Goal: Transaction & Acquisition: Download file/media

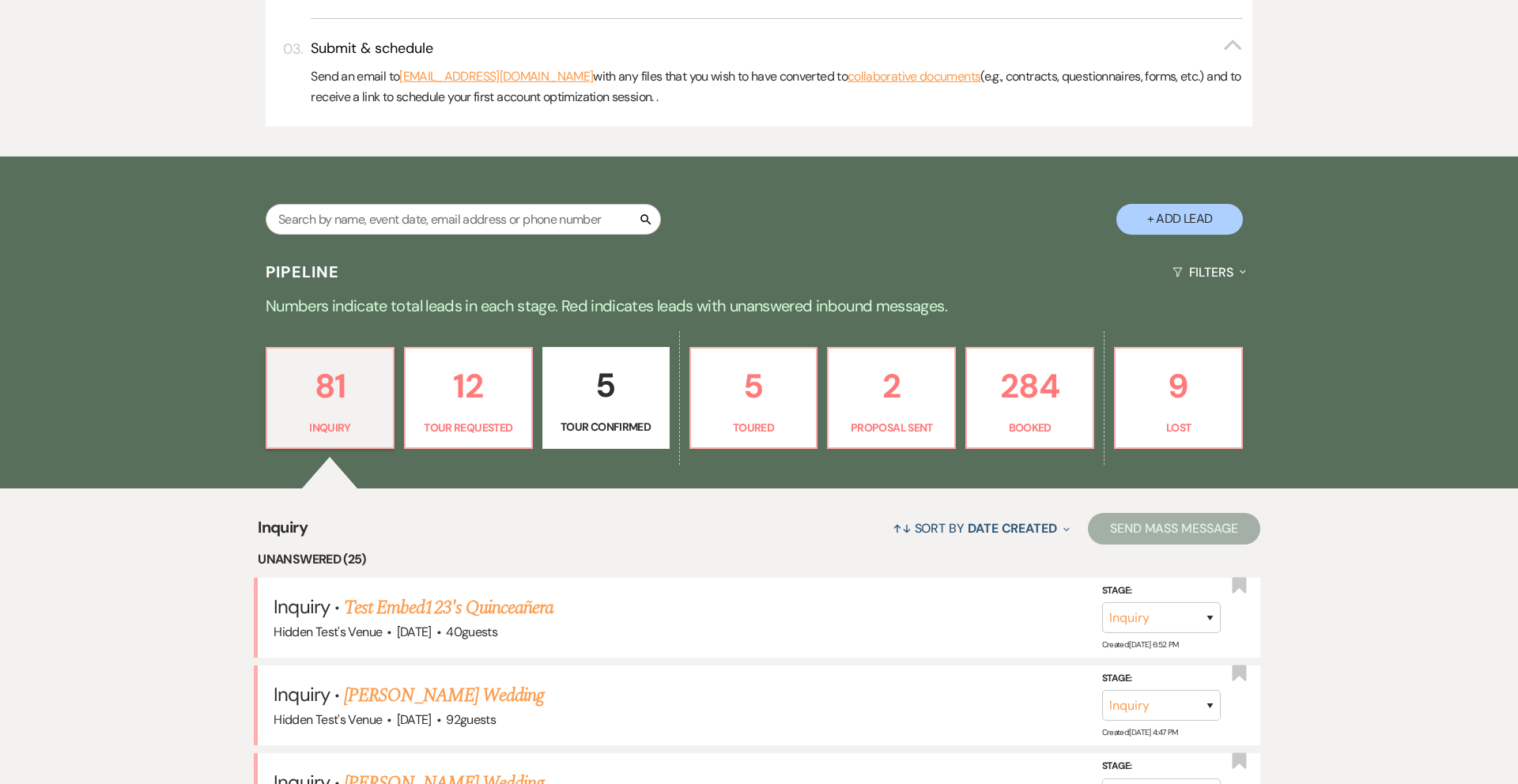
scroll to position [645, 0]
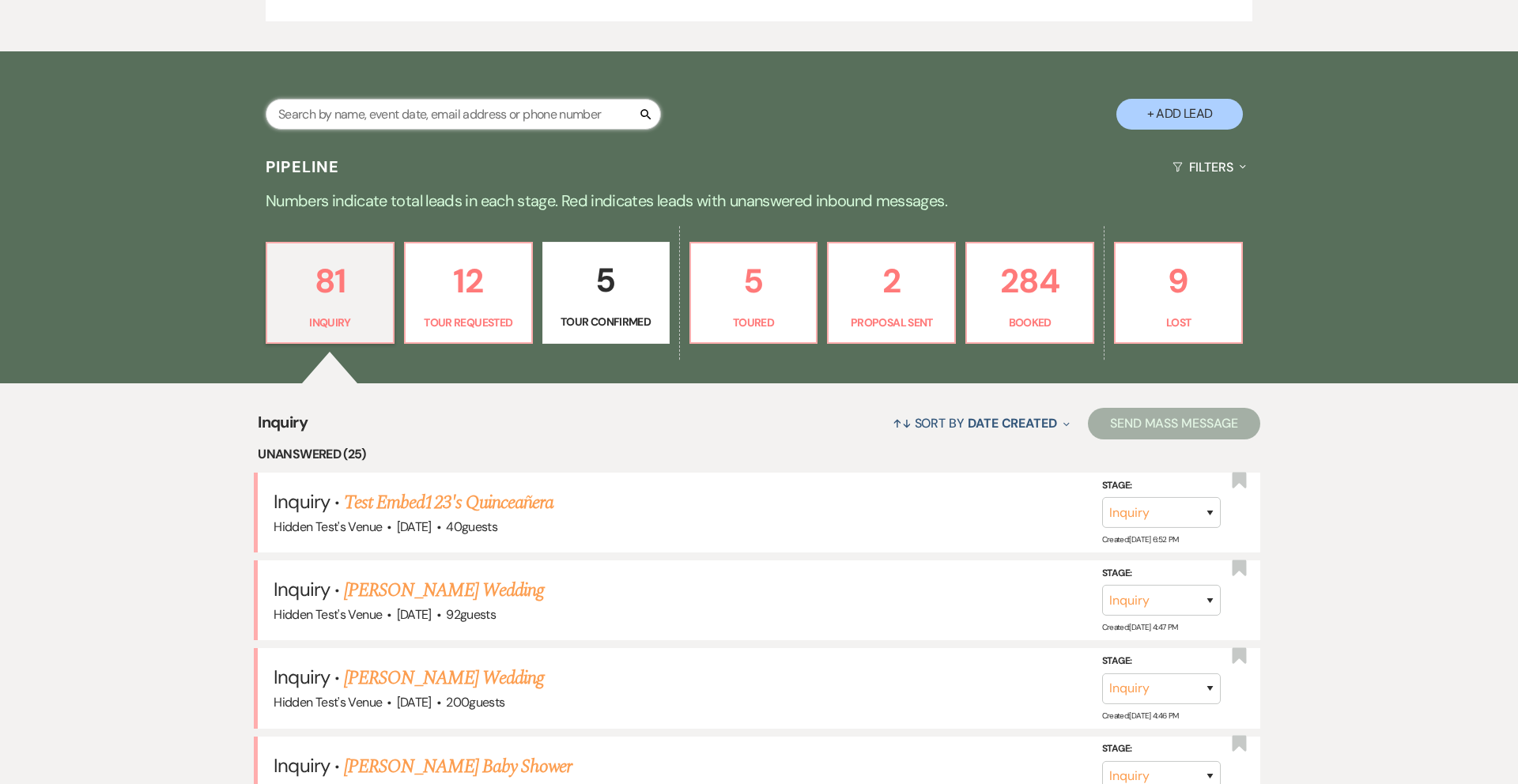
click at [430, 106] on input "text" at bounding box center [464, 114] width 395 height 31
type input "[PERSON_NAME]"
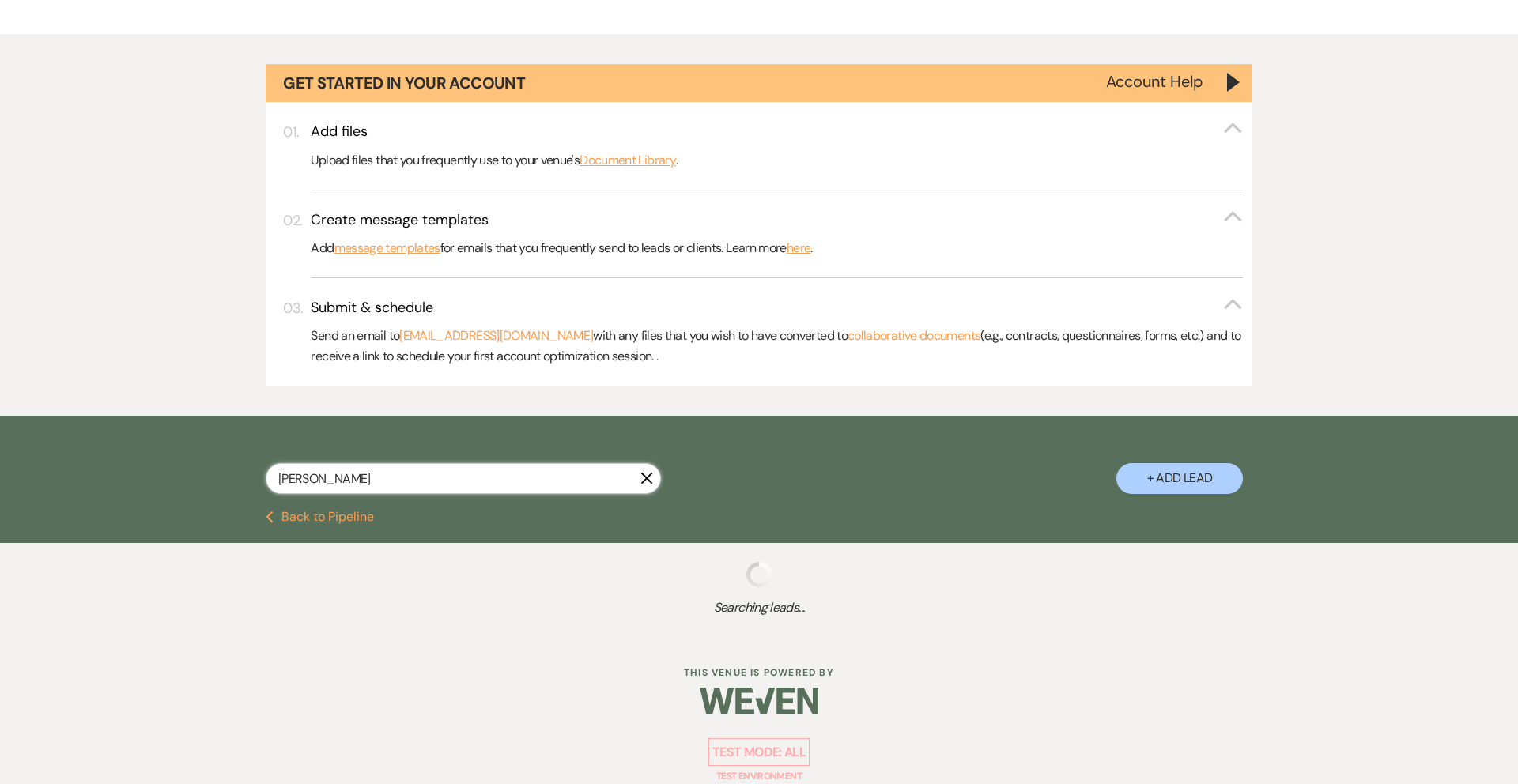
select select "8"
select select "6"
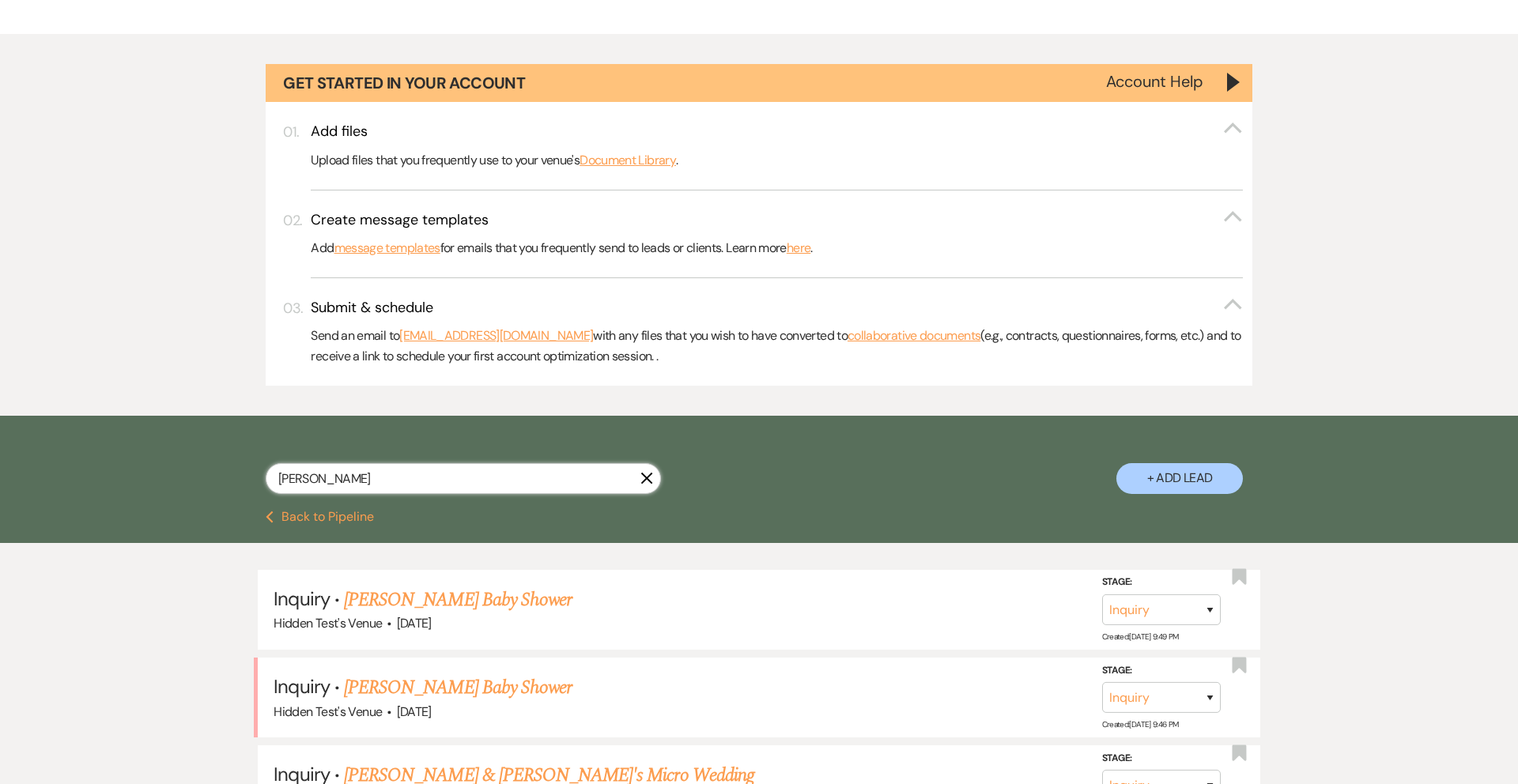
scroll to position [645, 0]
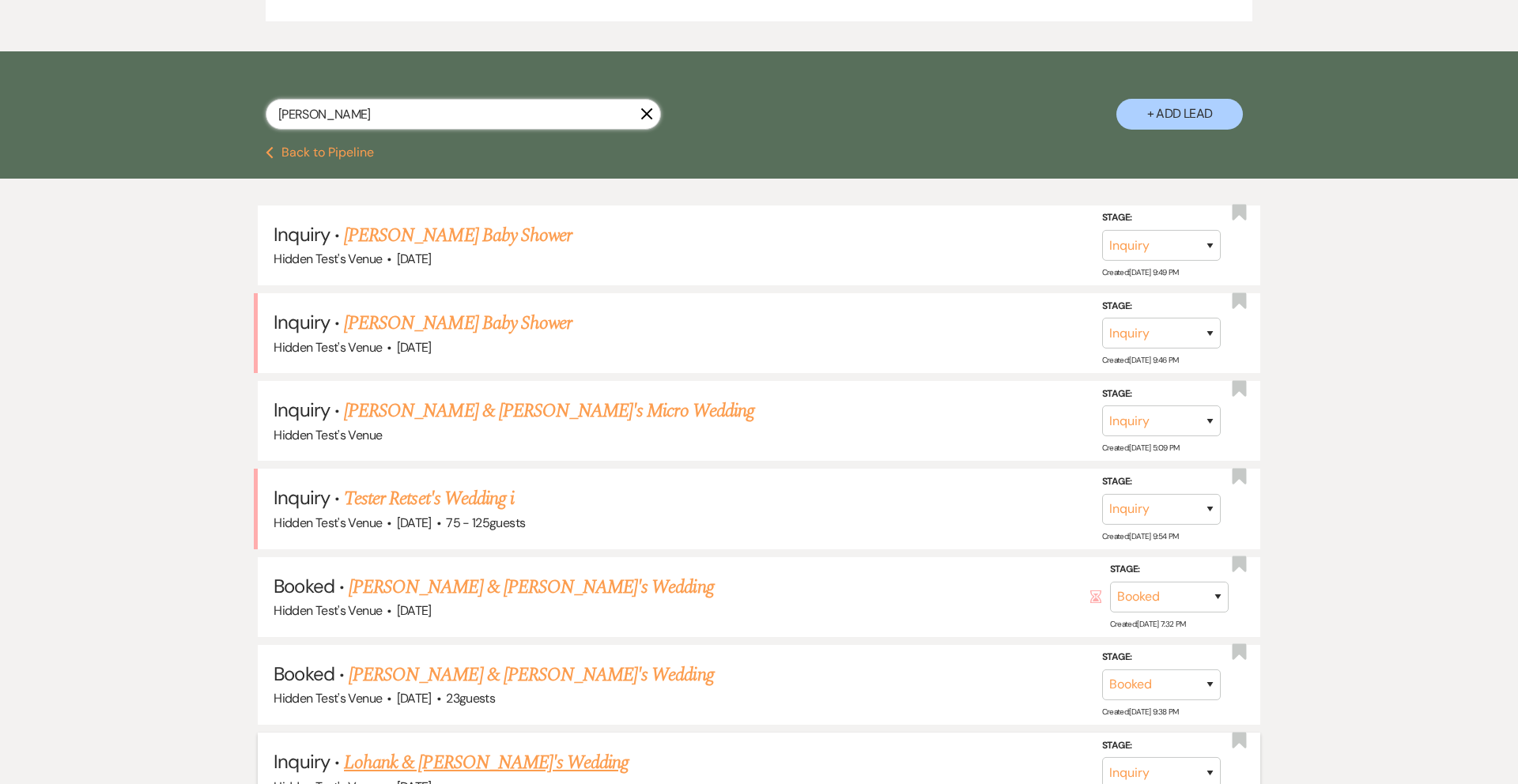
type input "amanda wilson"
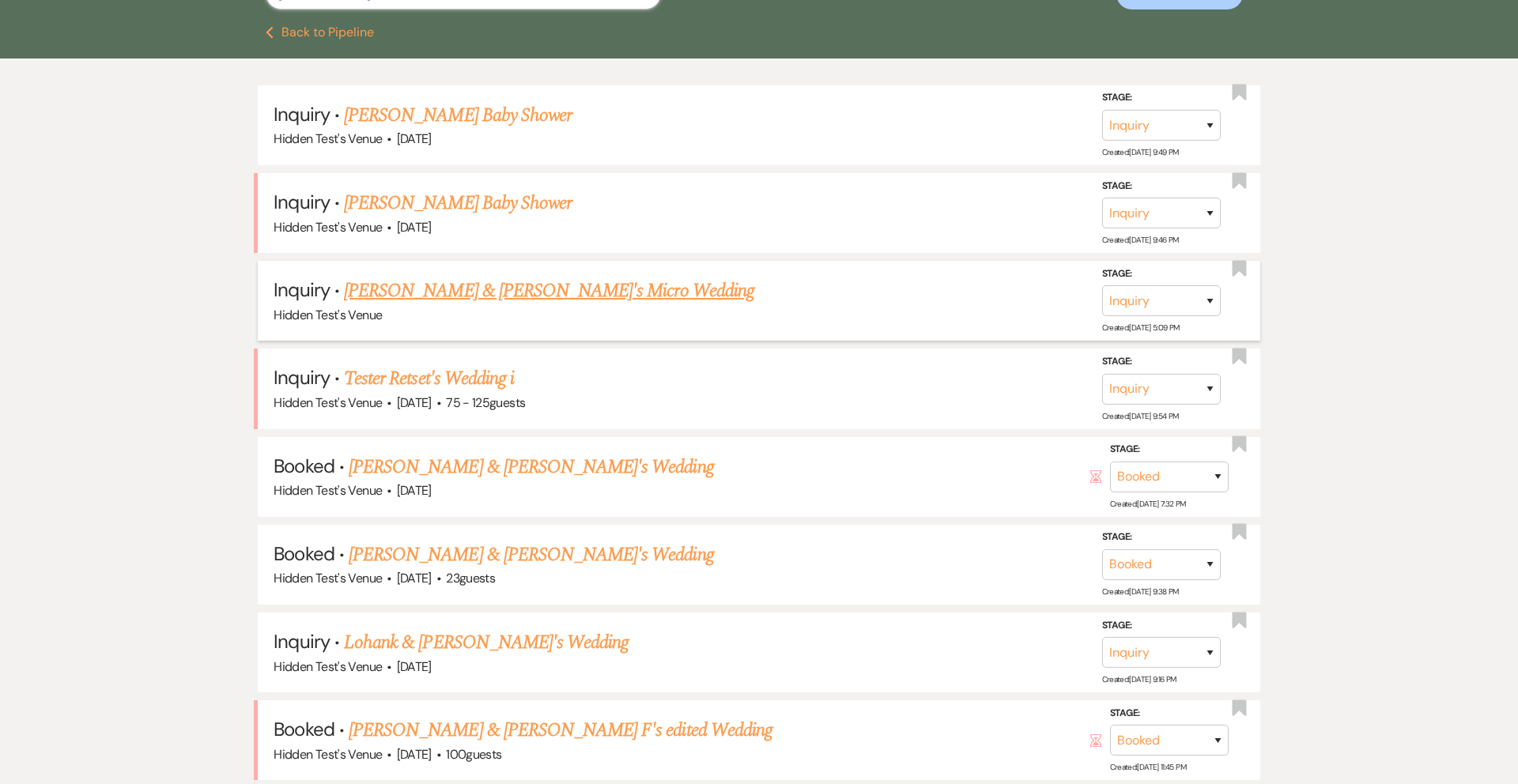
scroll to position [766, 0]
click at [489, 469] on link "Amanda Wilson & Fiance's Wedding" at bounding box center [531, 466] width 366 height 29
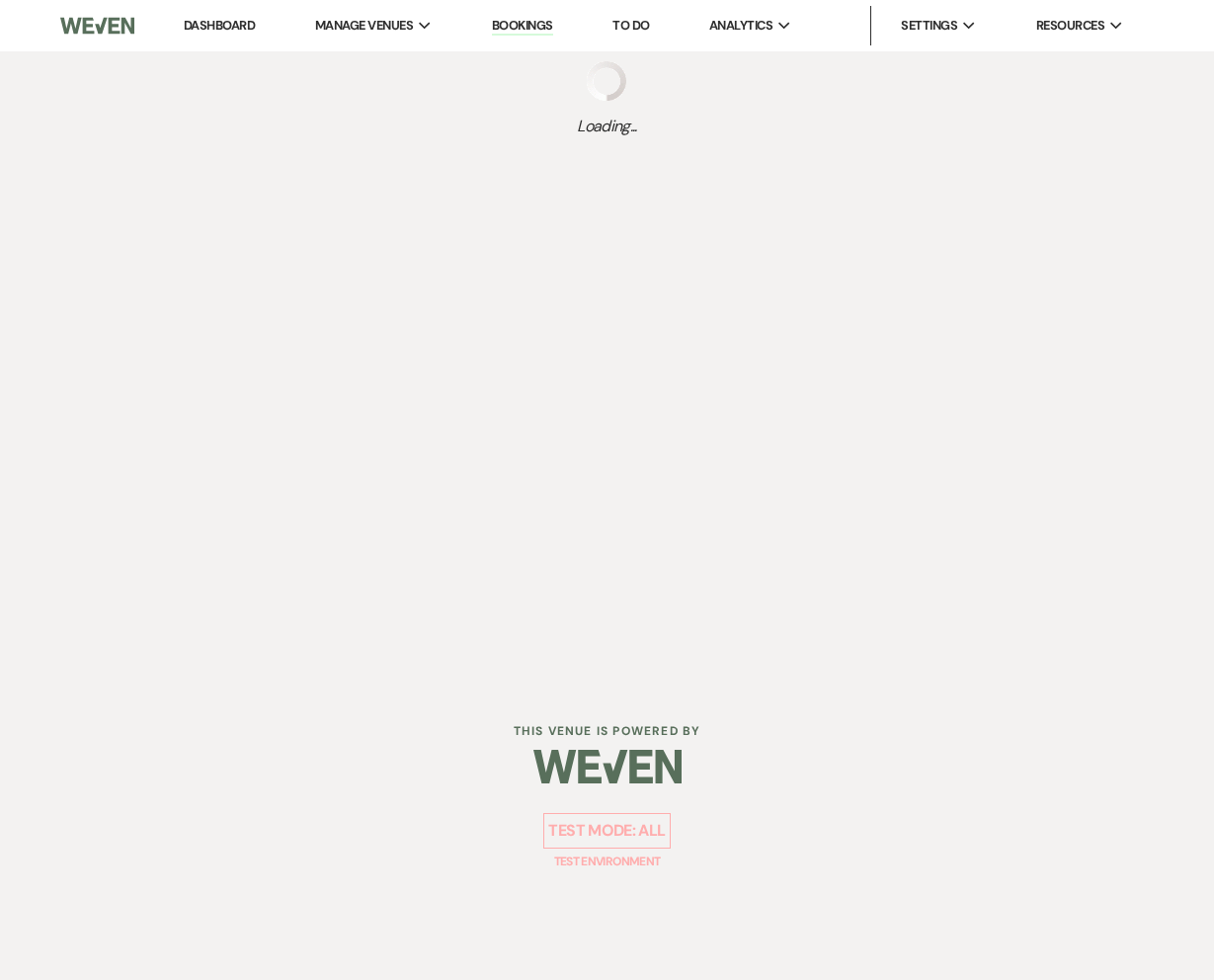
click at [231, 28] on link "Dashboard" at bounding box center [219, 25] width 71 height 17
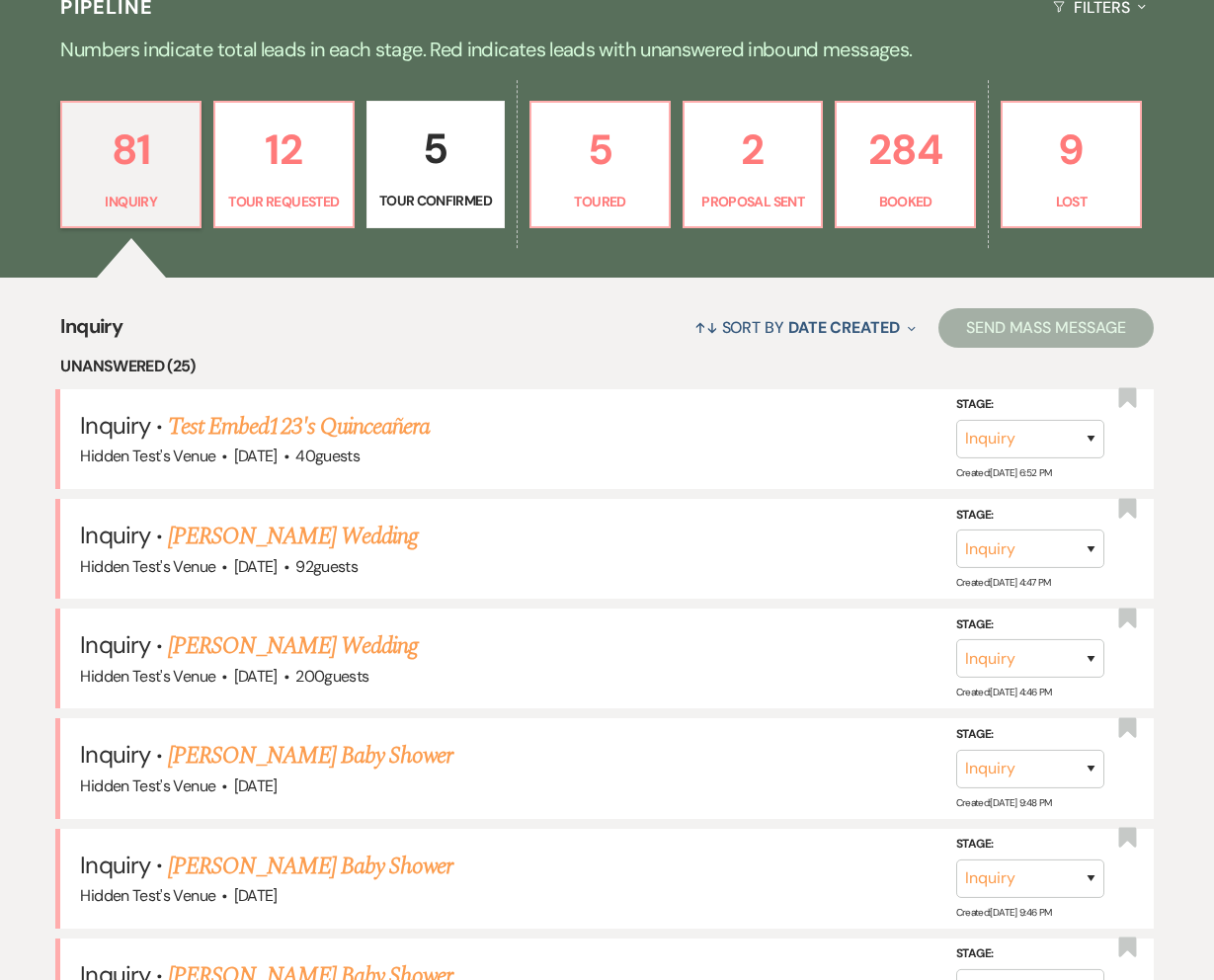
scroll to position [409, 0]
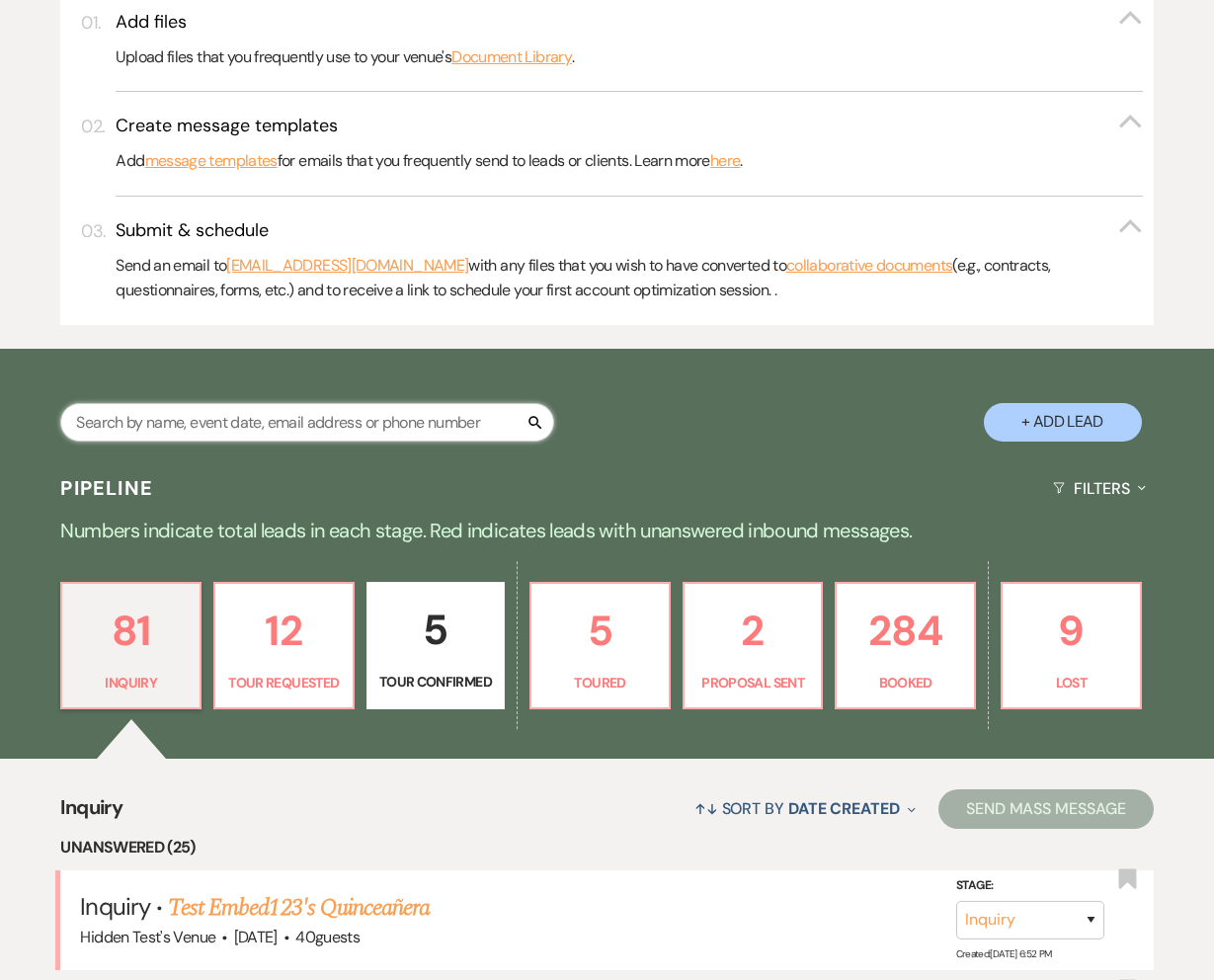
click at [345, 423] on input "text" at bounding box center [307, 422] width 494 height 39
type input "amanda"
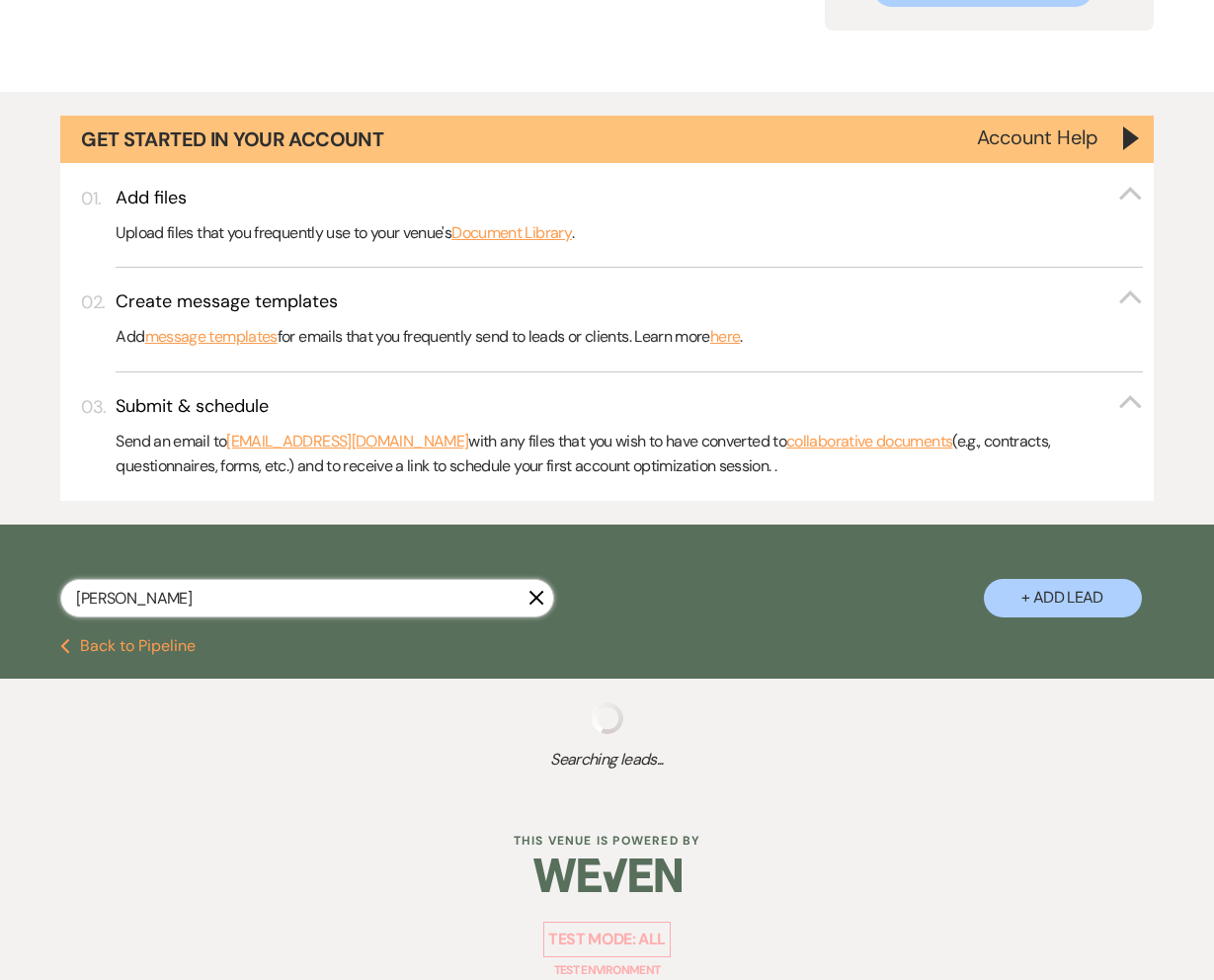
select select "8"
select select "6"
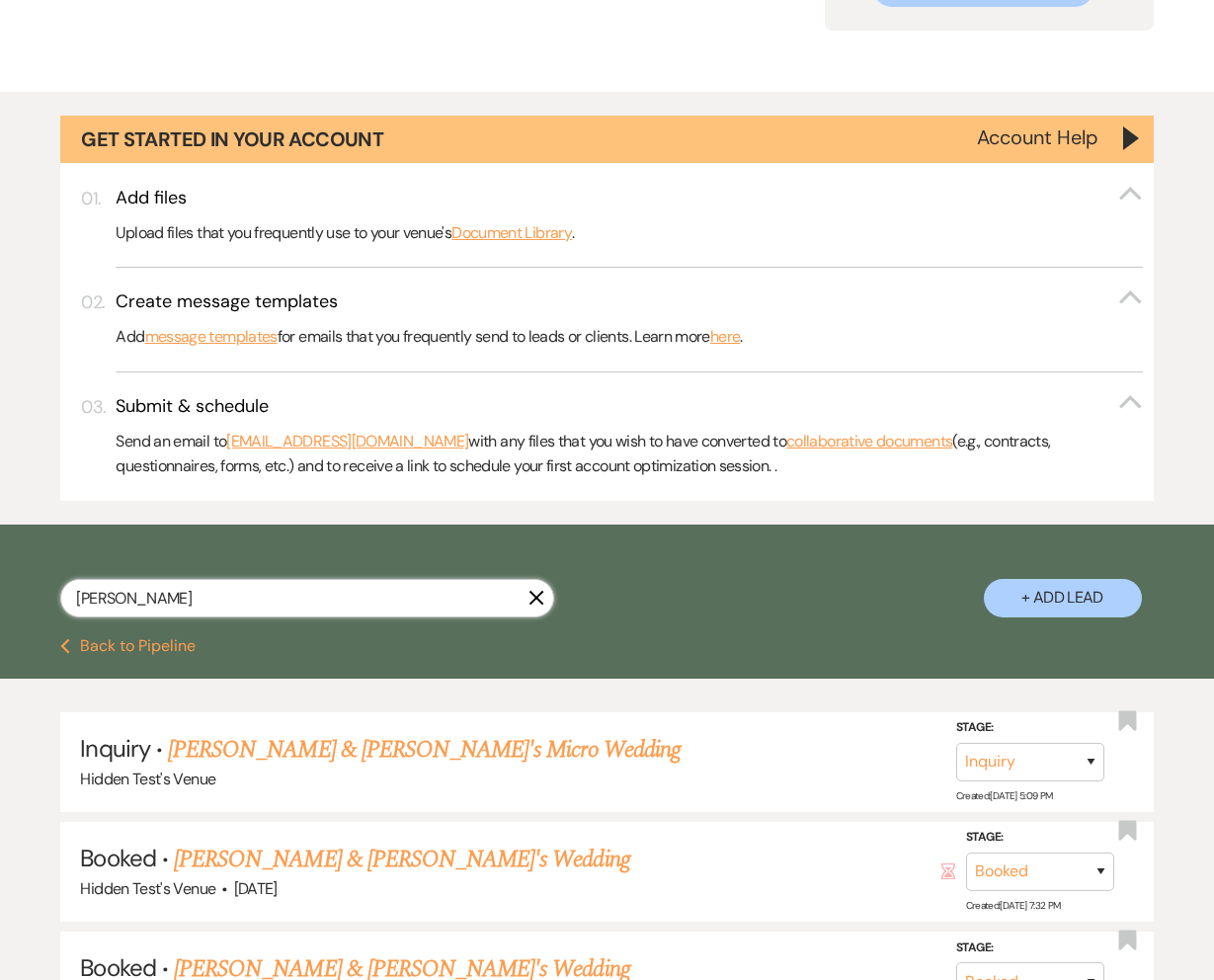
scroll to position [409, 0]
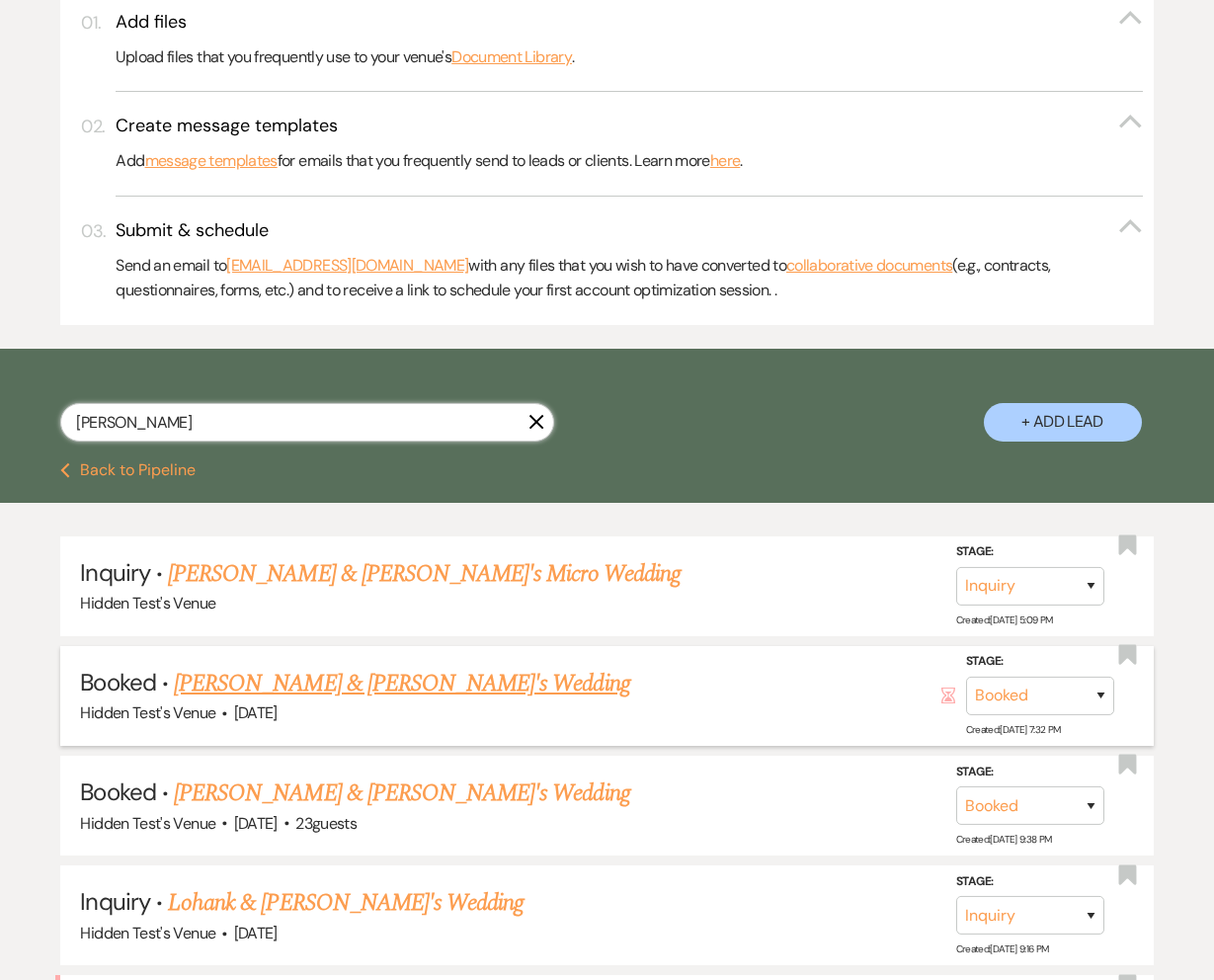
type input "amanda"
click at [334, 682] on link "[PERSON_NAME] & [PERSON_NAME]'s Wedding" at bounding box center [402, 684] width 457 height 36
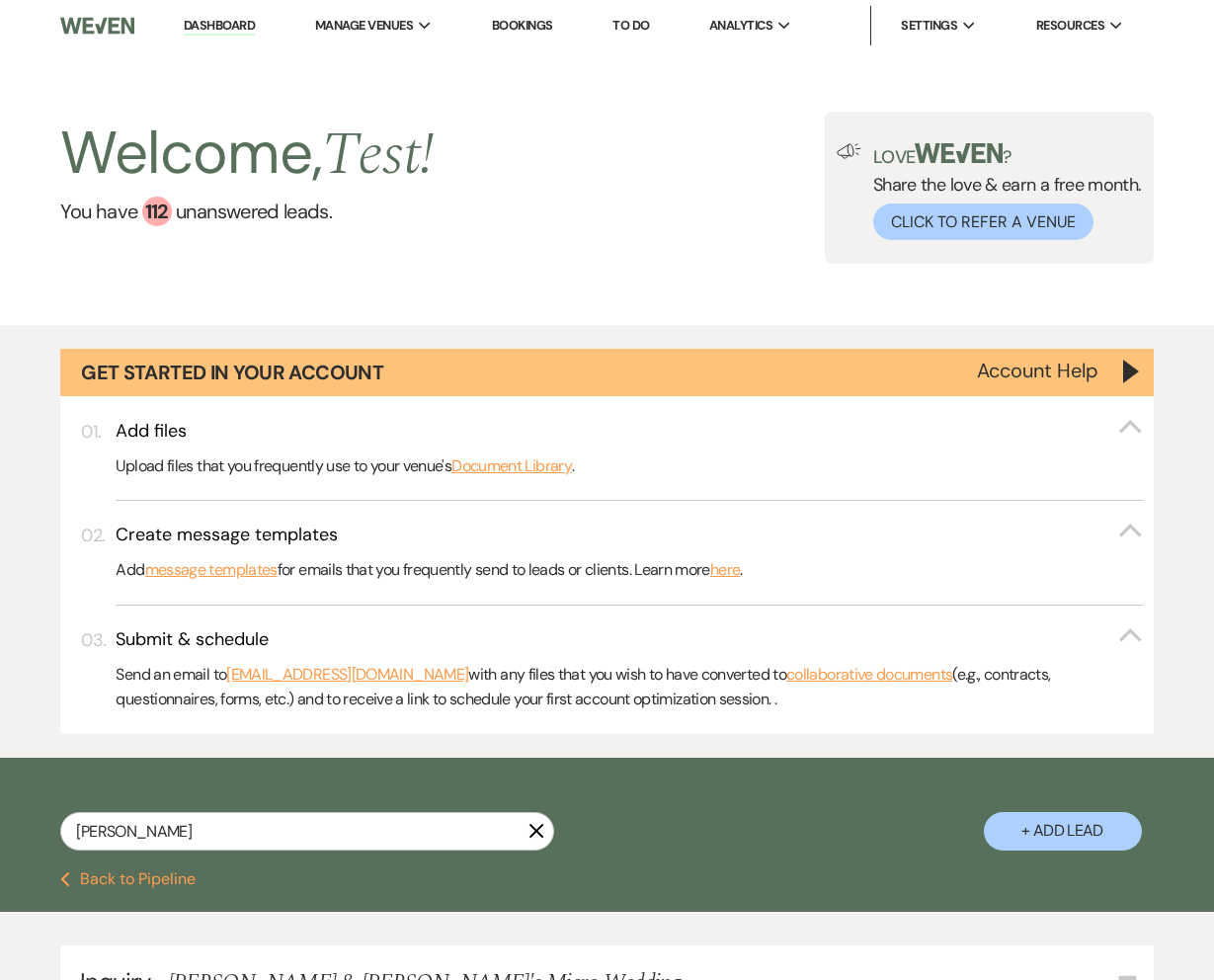
select select "8"
select select "6"
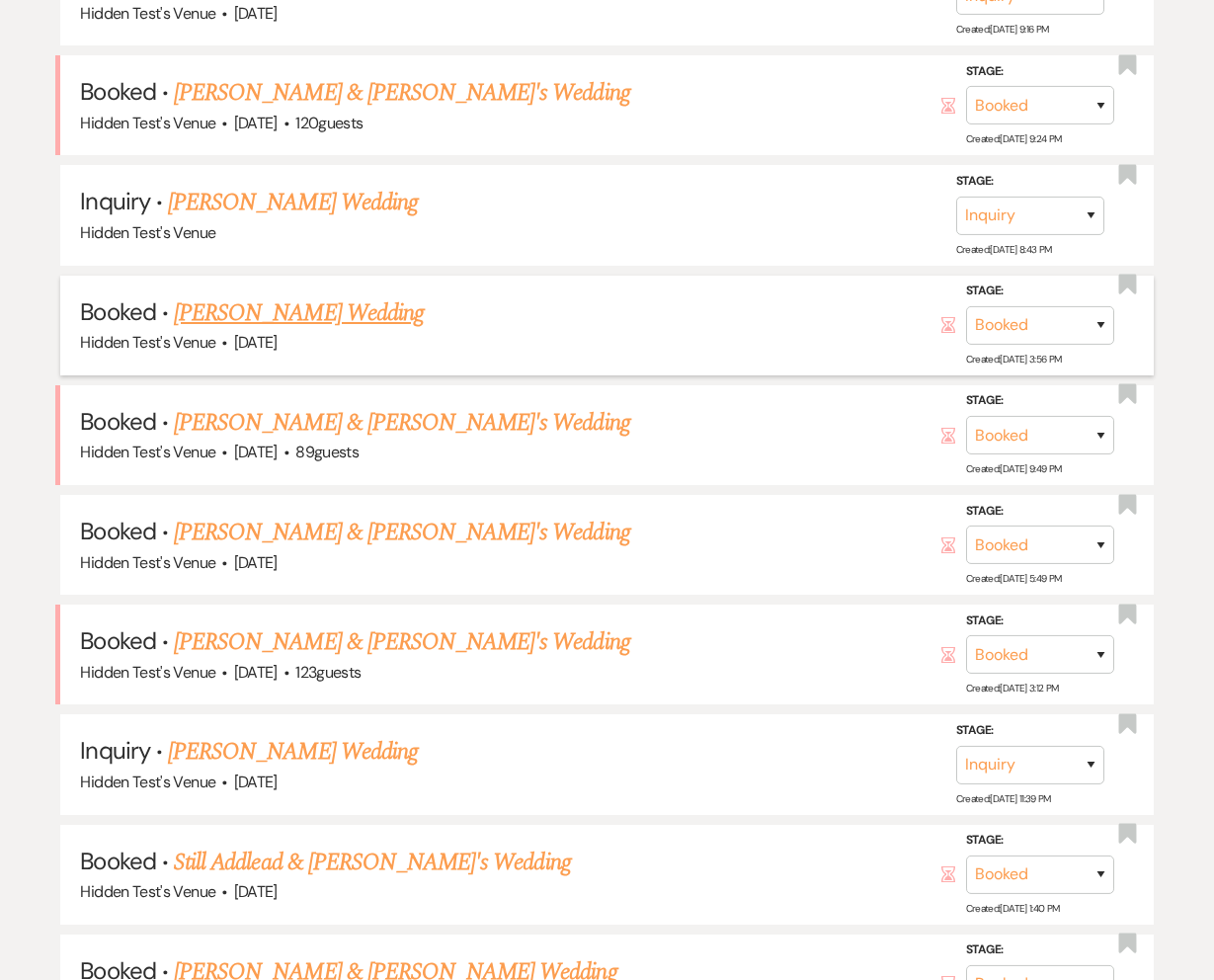
scroll to position [1332, 0]
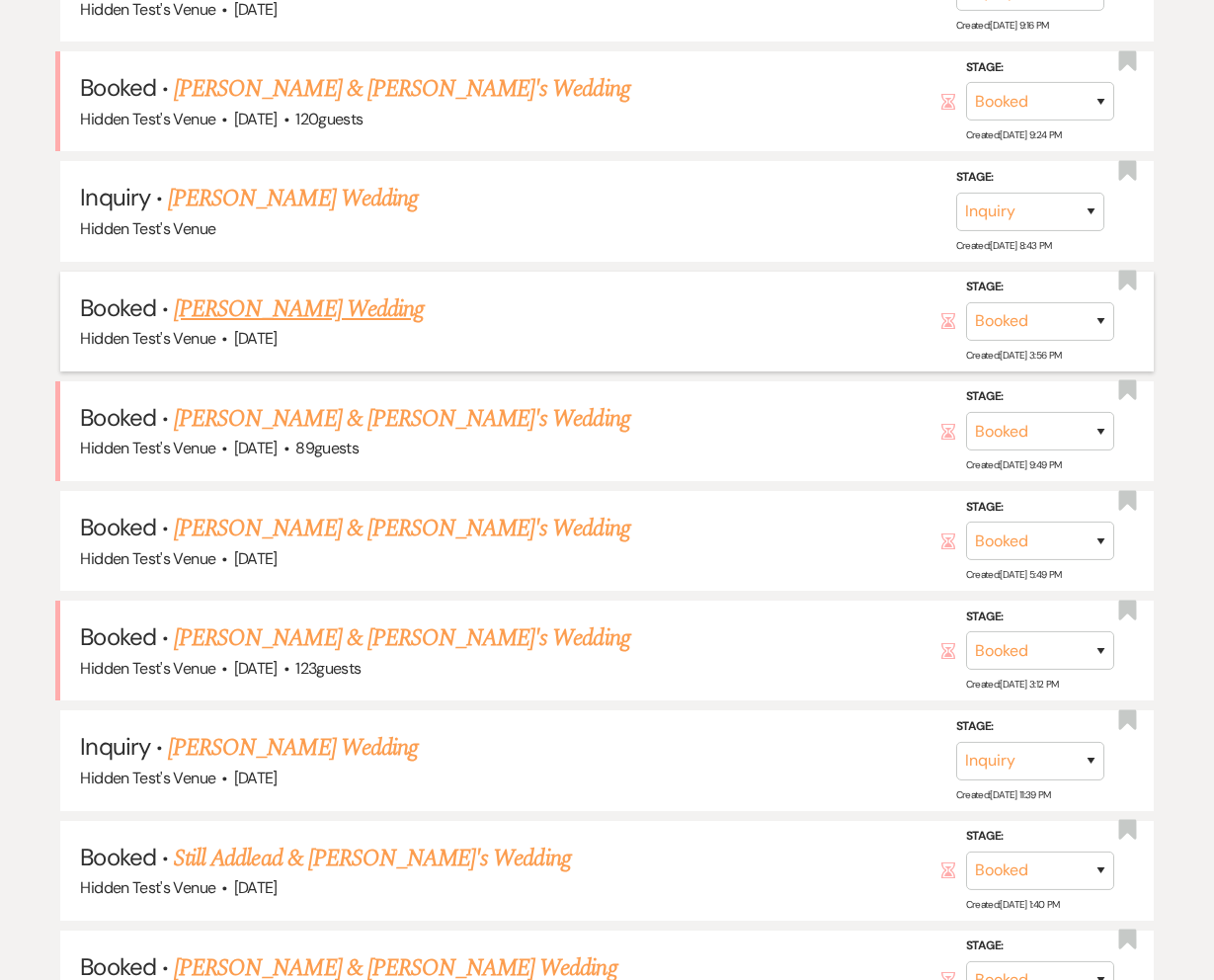
click at [266, 300] on link "Amanda Jackson's Wedding" at bounding box center [299, 309] width 250 height 36
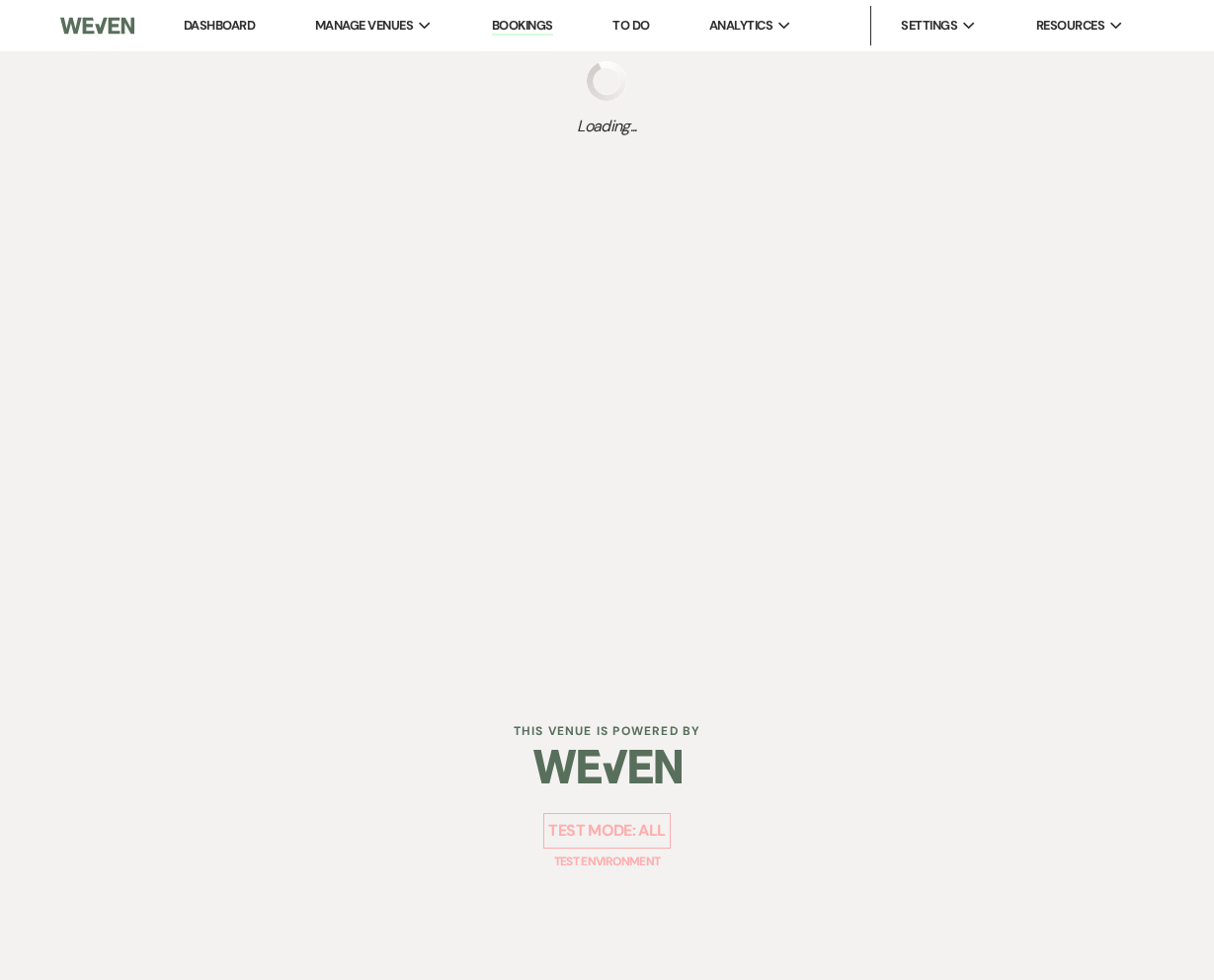
scroll to position [1332, 0]
select select "8"
select select "6"
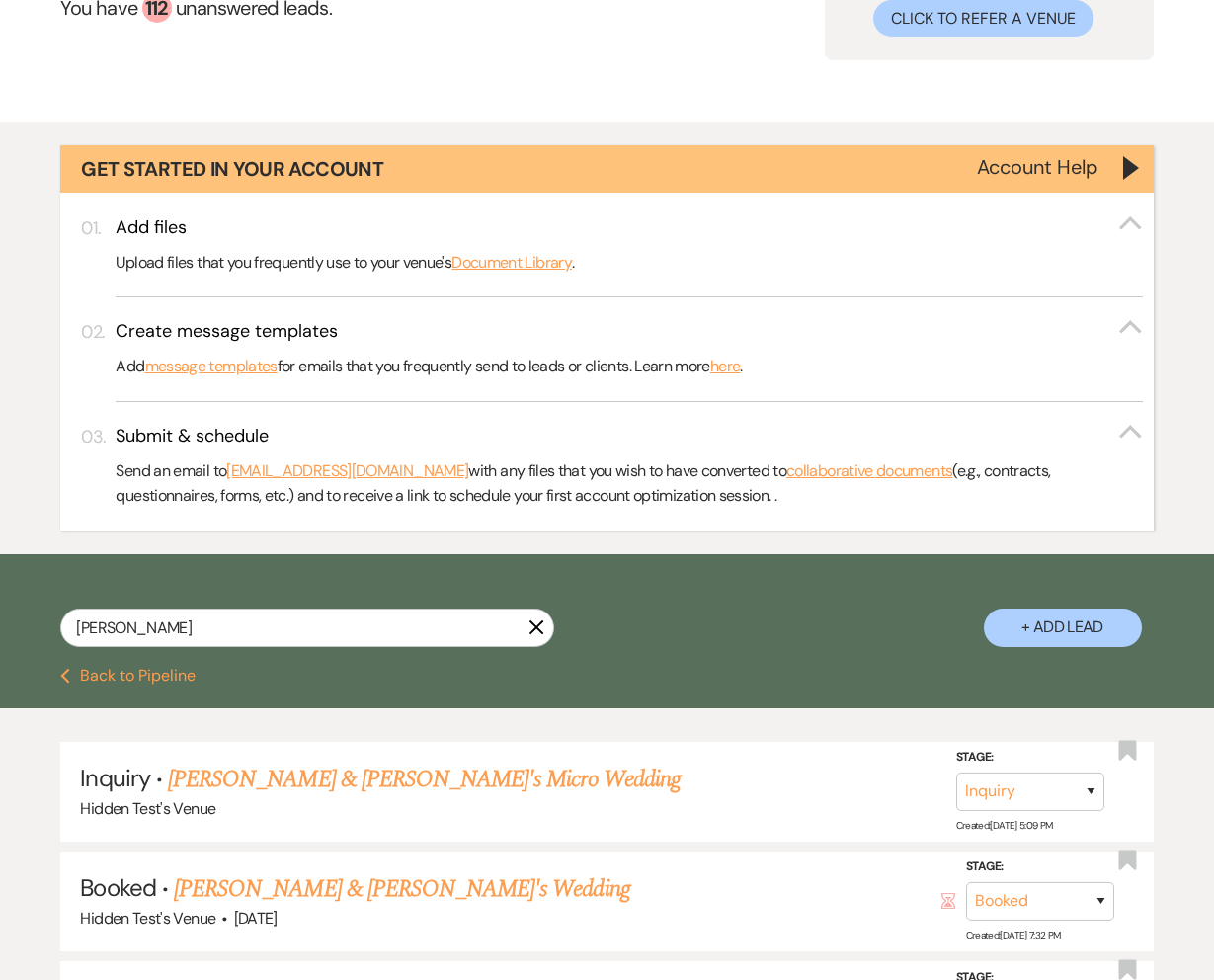
scroll to position [240, 0]
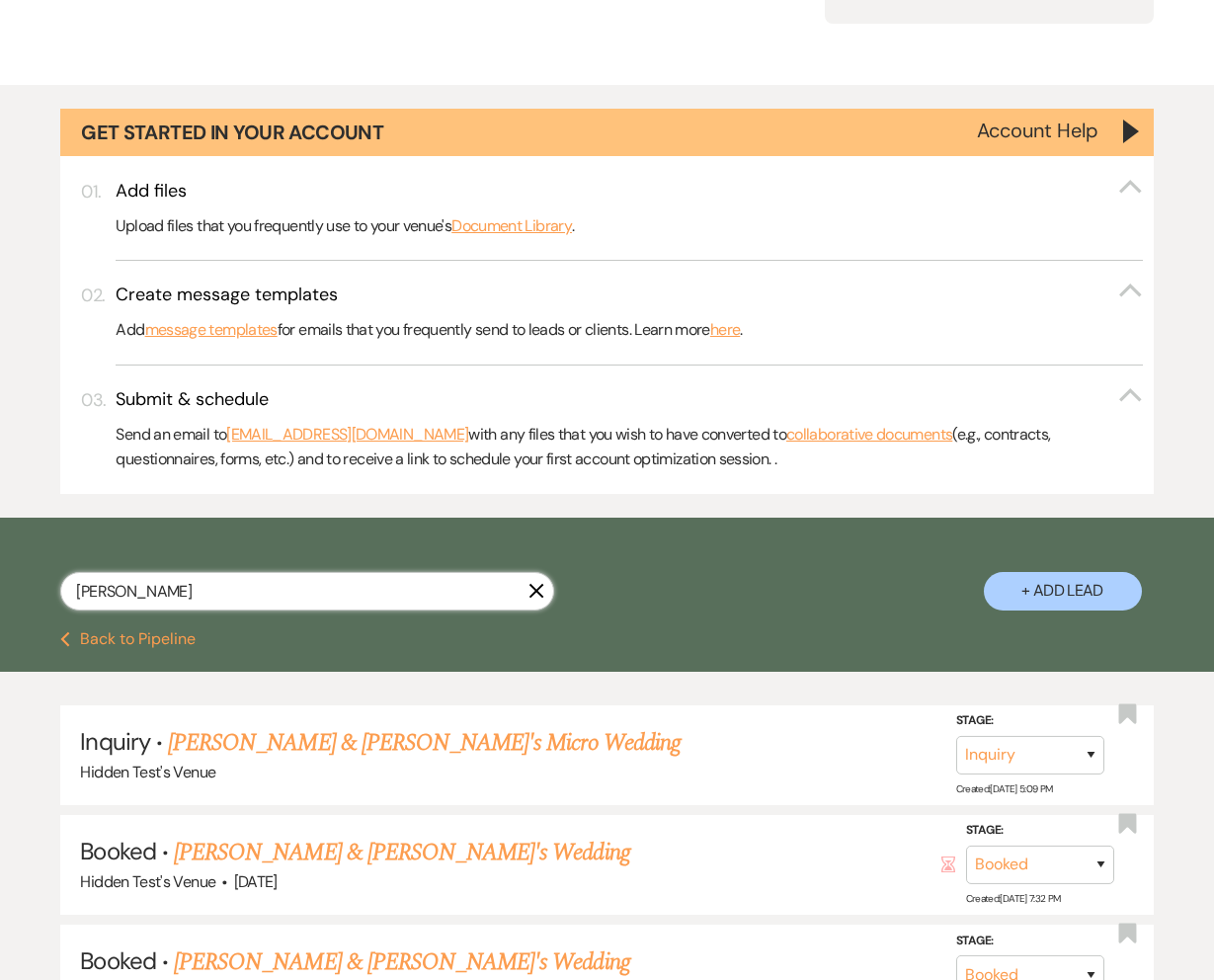
click at [321, 605] on input "amanda" at bounding box center [307, 591] width 494 height 39
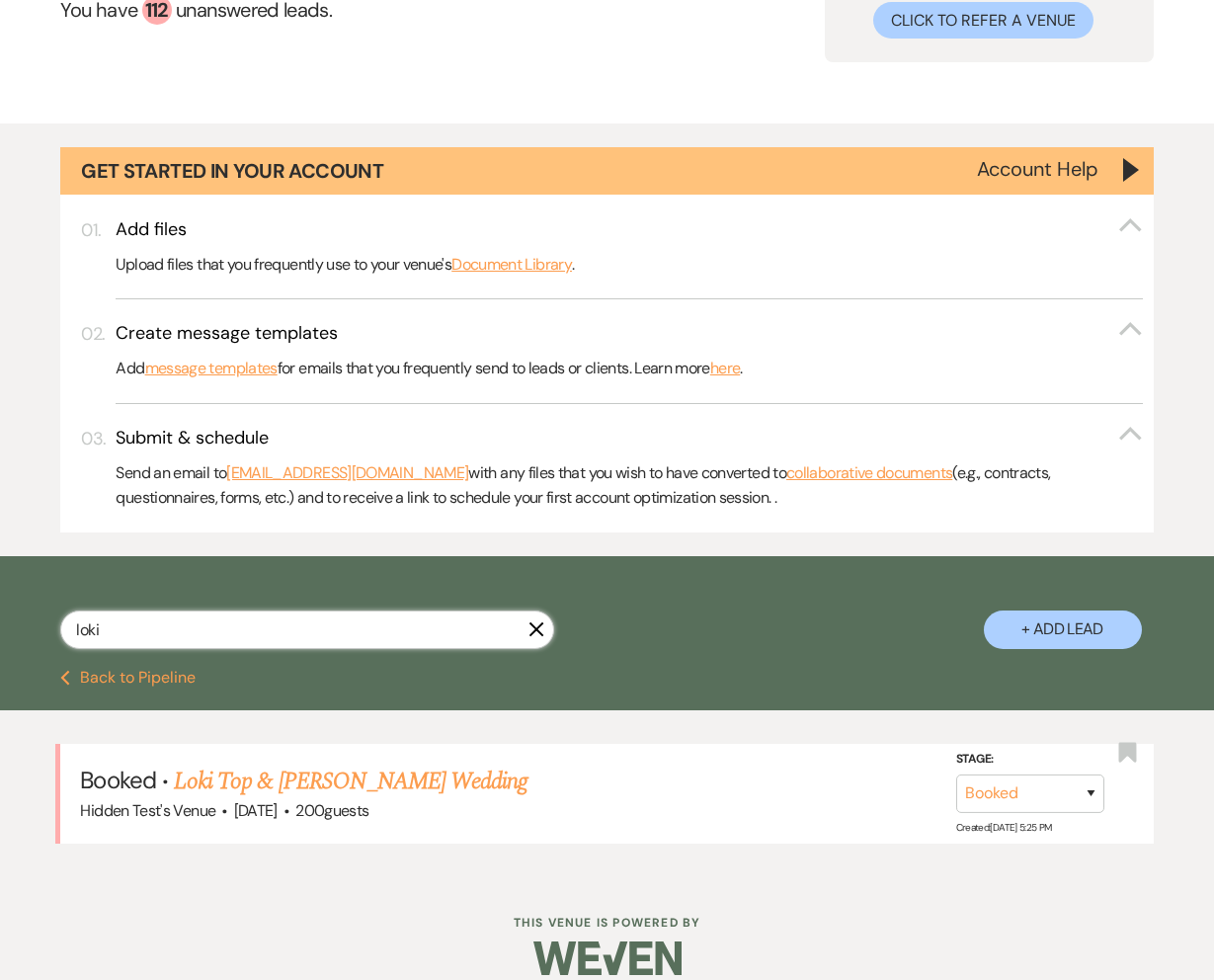
scroll to position [240, 0]
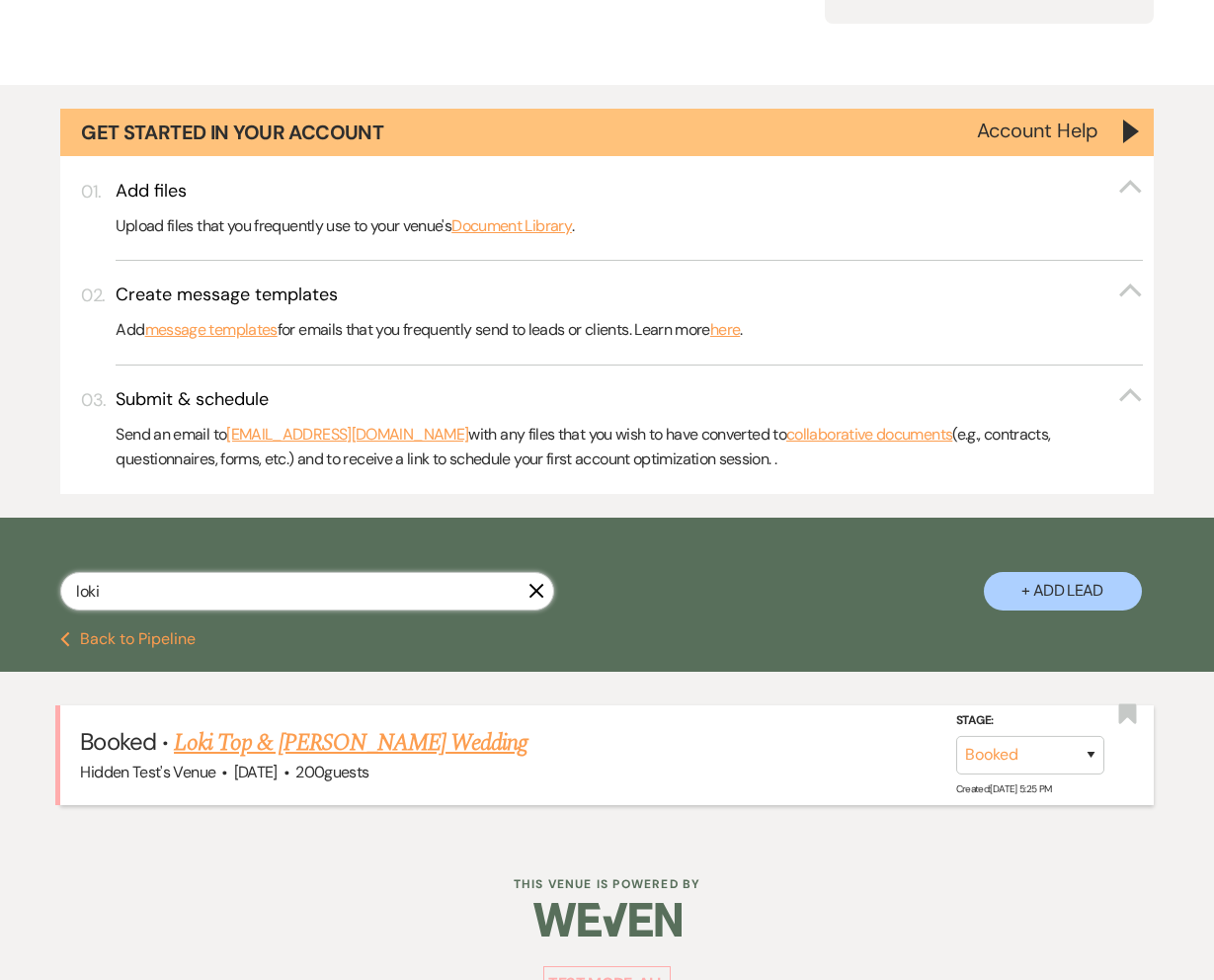
type input "loki"
click at [324, 730] on link "Loki Top & Sam Moore's Wedding" at bounding box center [350, 743] width 353 height 36
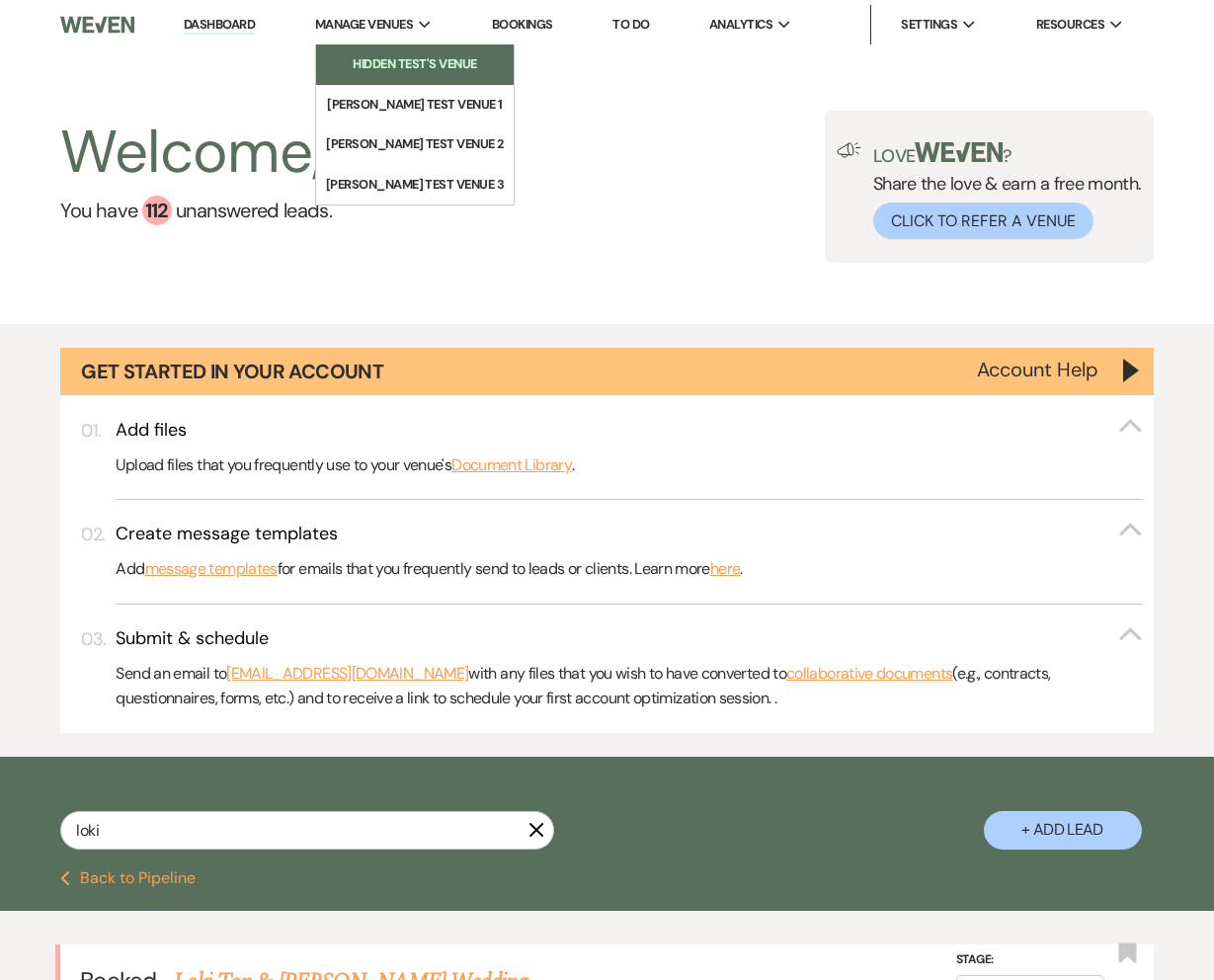
scroll to position [8, 0]
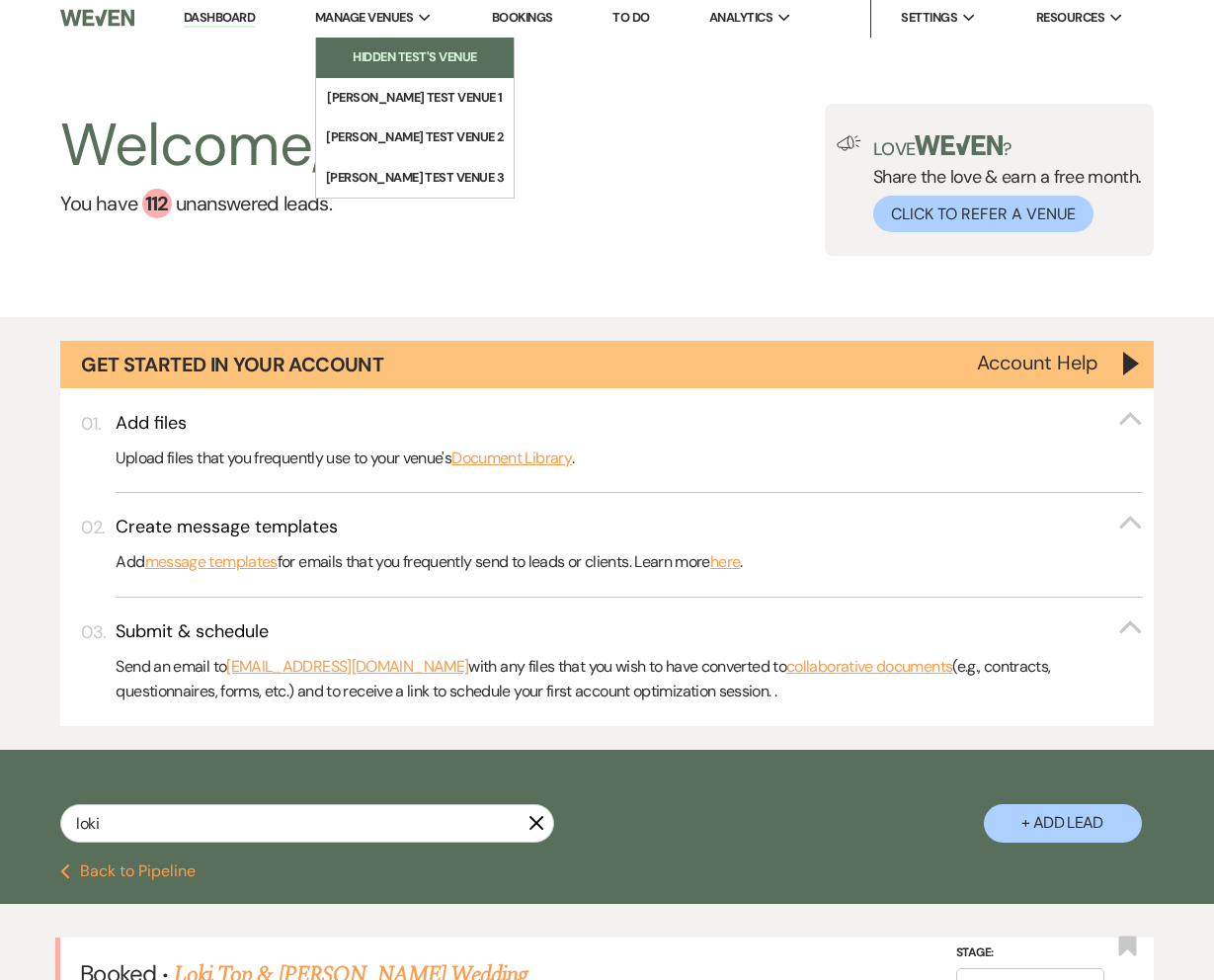
click at [391, 73] on link "Hidden Test's Venue" at bounding box center [415, 58] width 198 height 40
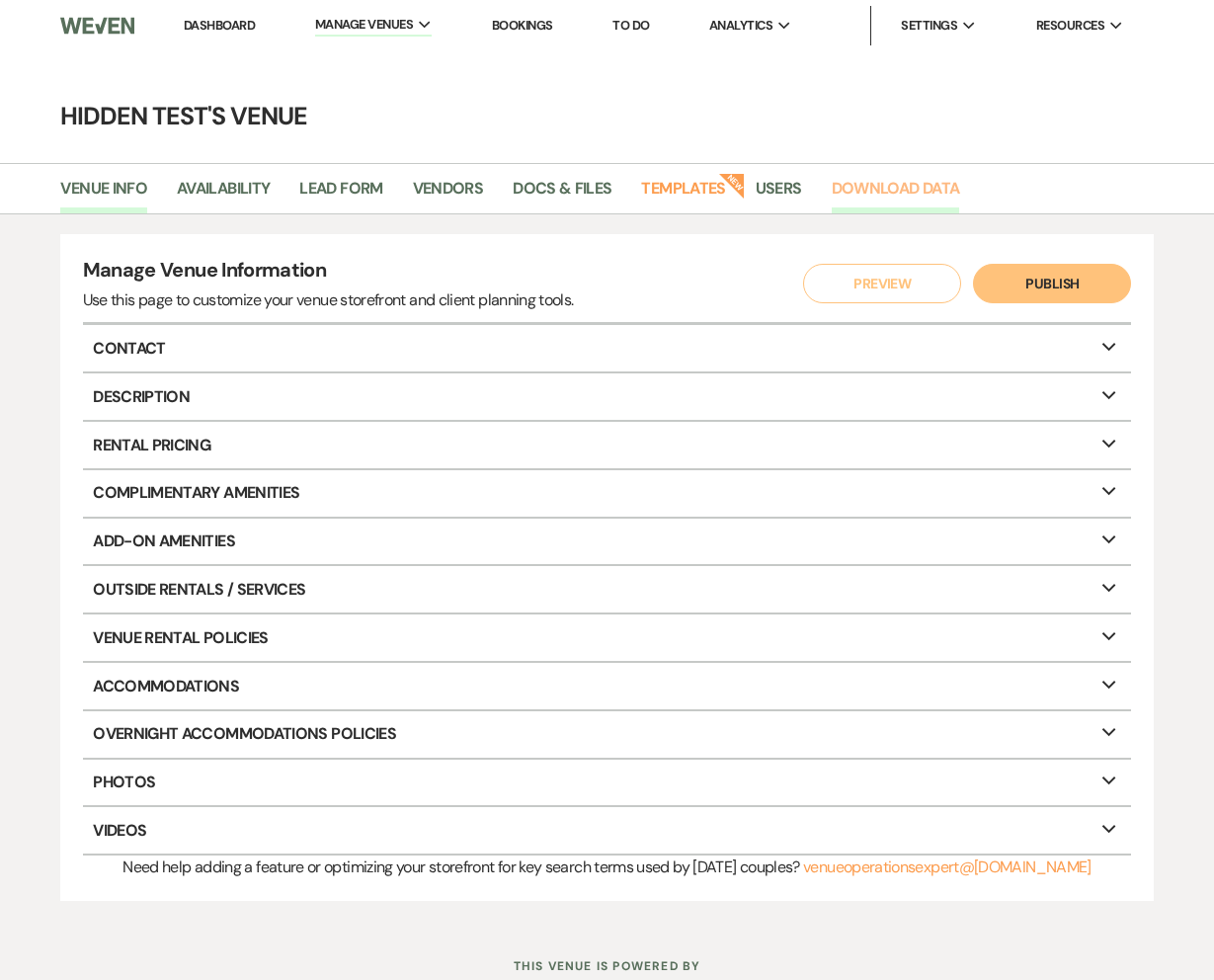
click at [926, 197] on link "Download Data" at bounding box center [896, 195] width 128 height 38
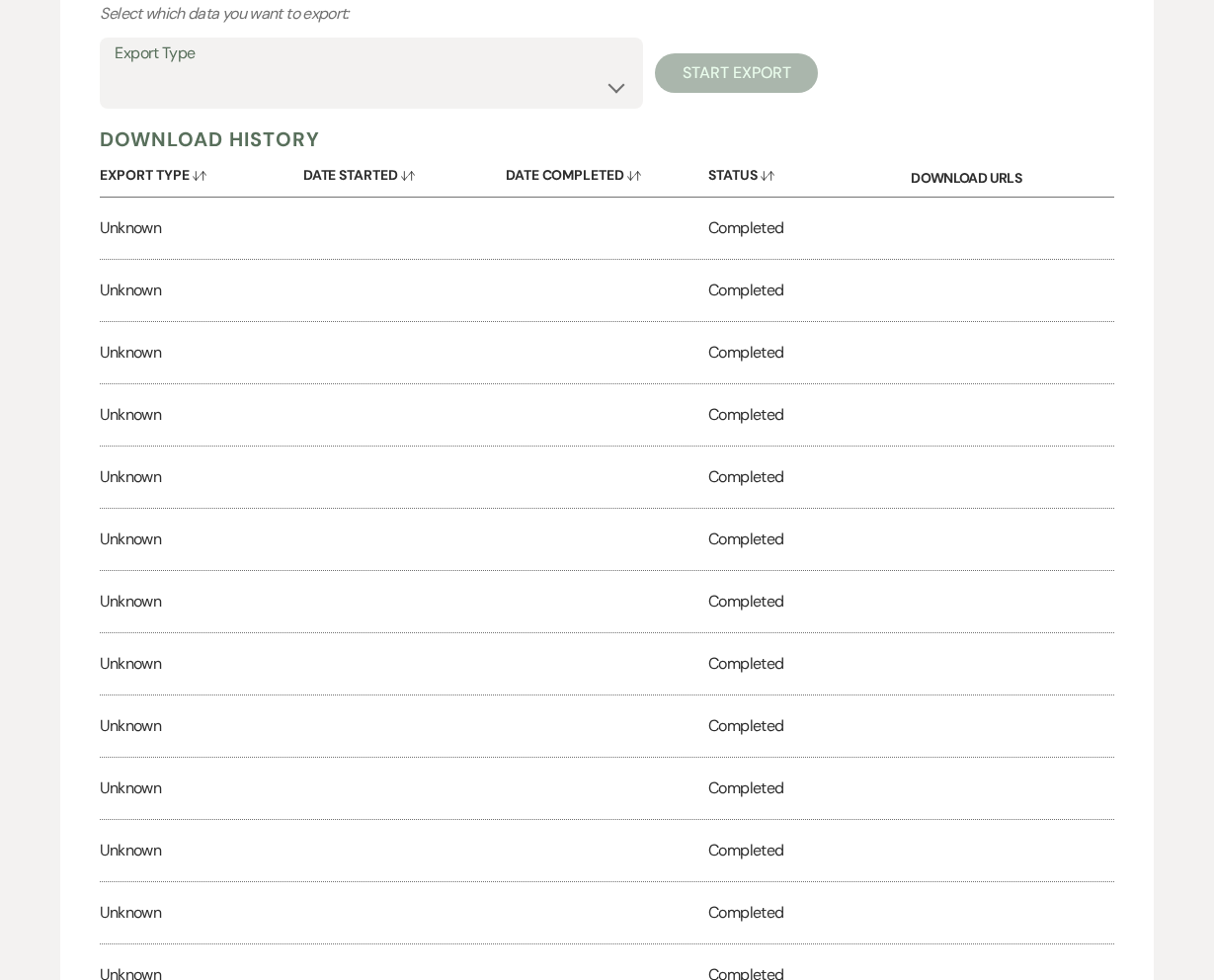
scroll to position [34, 0]
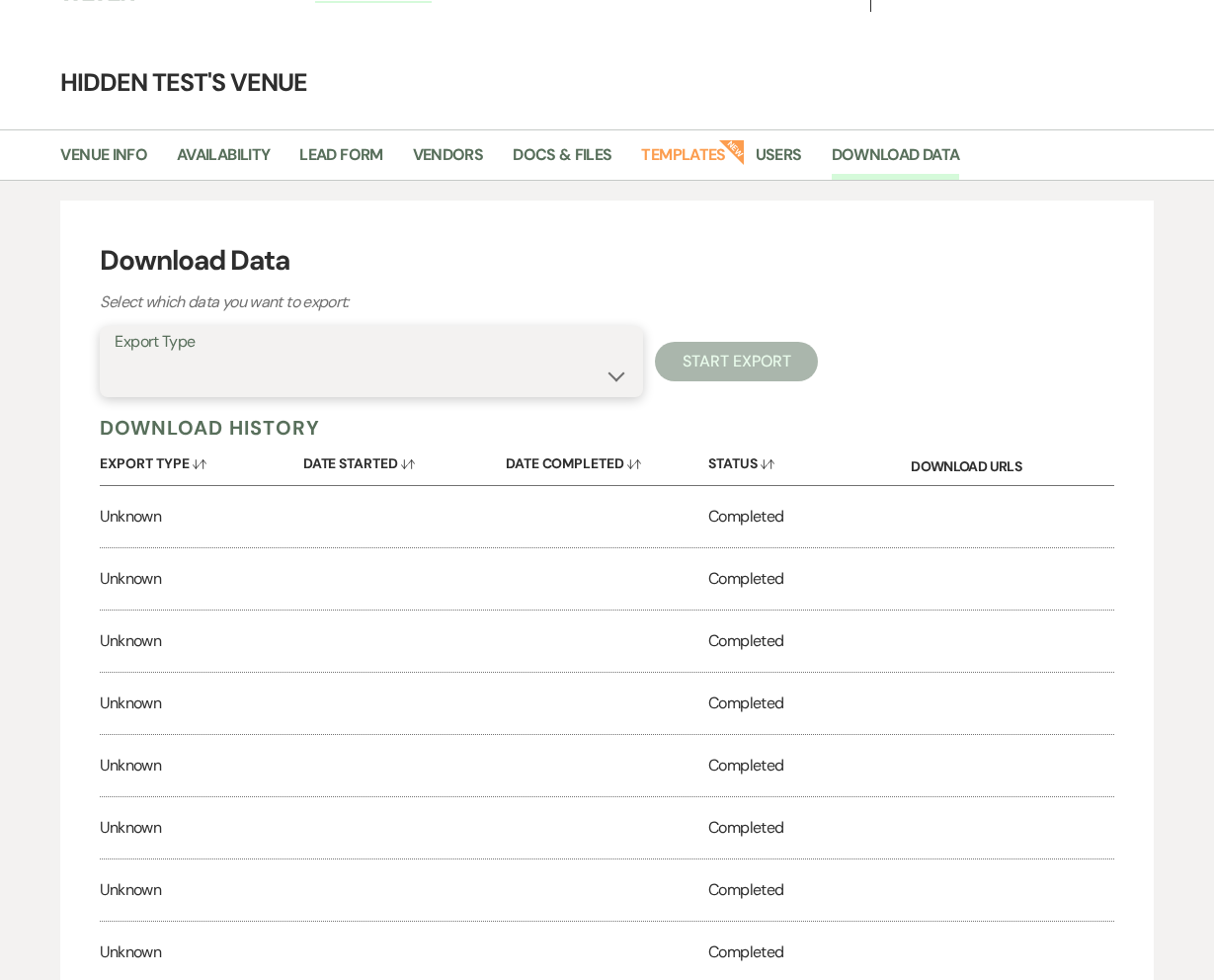
click at [301, 379] on select "Lead Information Rental Overview Lead Documents and Files Metadata Messages Inf…" at bounding box center [371, 375] width 513 height 39
select select "leadFilesZip"
click at [114, 356] on select "Lead Information Rental Overview Lead Documents and Files Metadata Messages Inf…" at bounding box center [371, 375] width 513 height 39
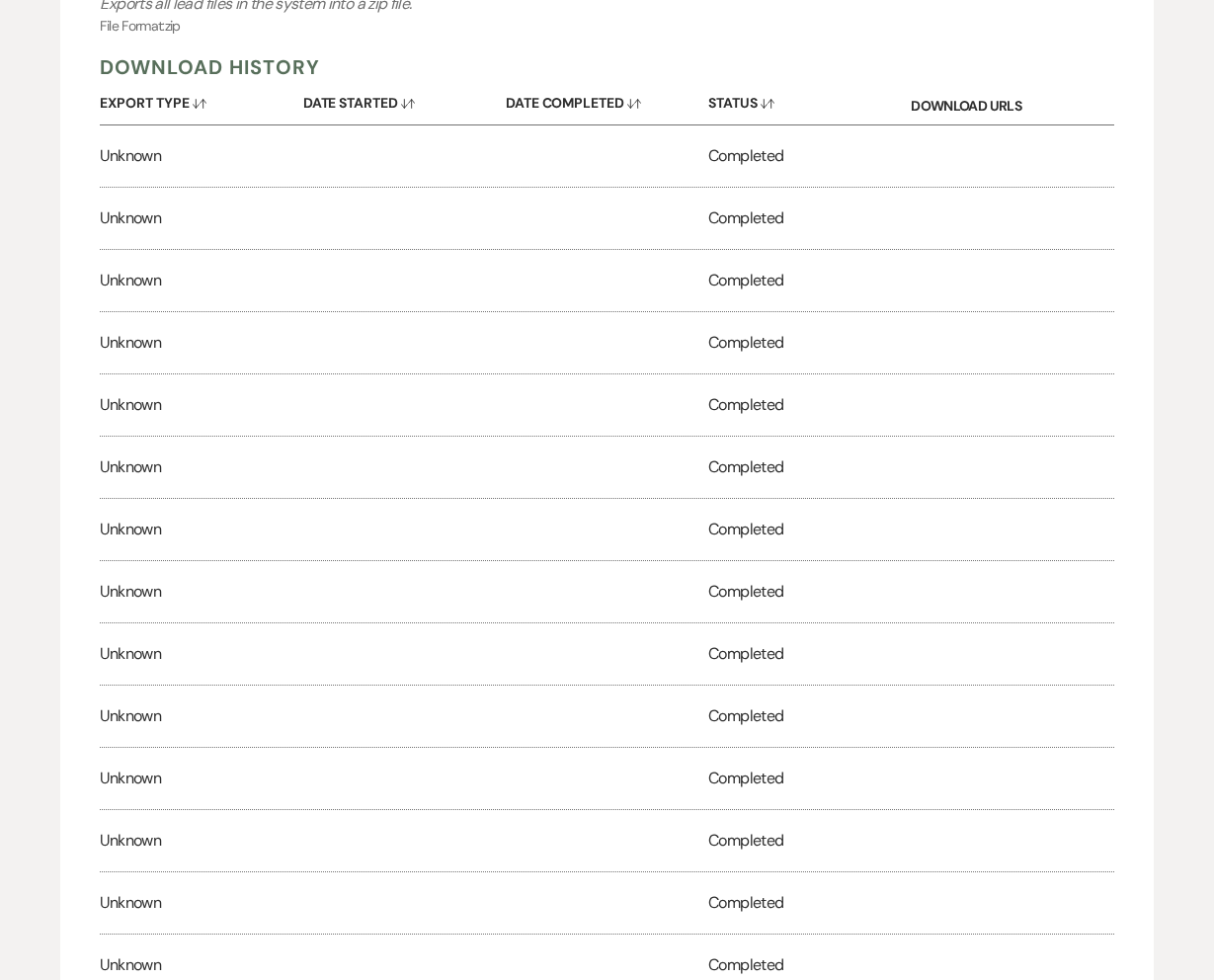
scroll to position [0, 0]
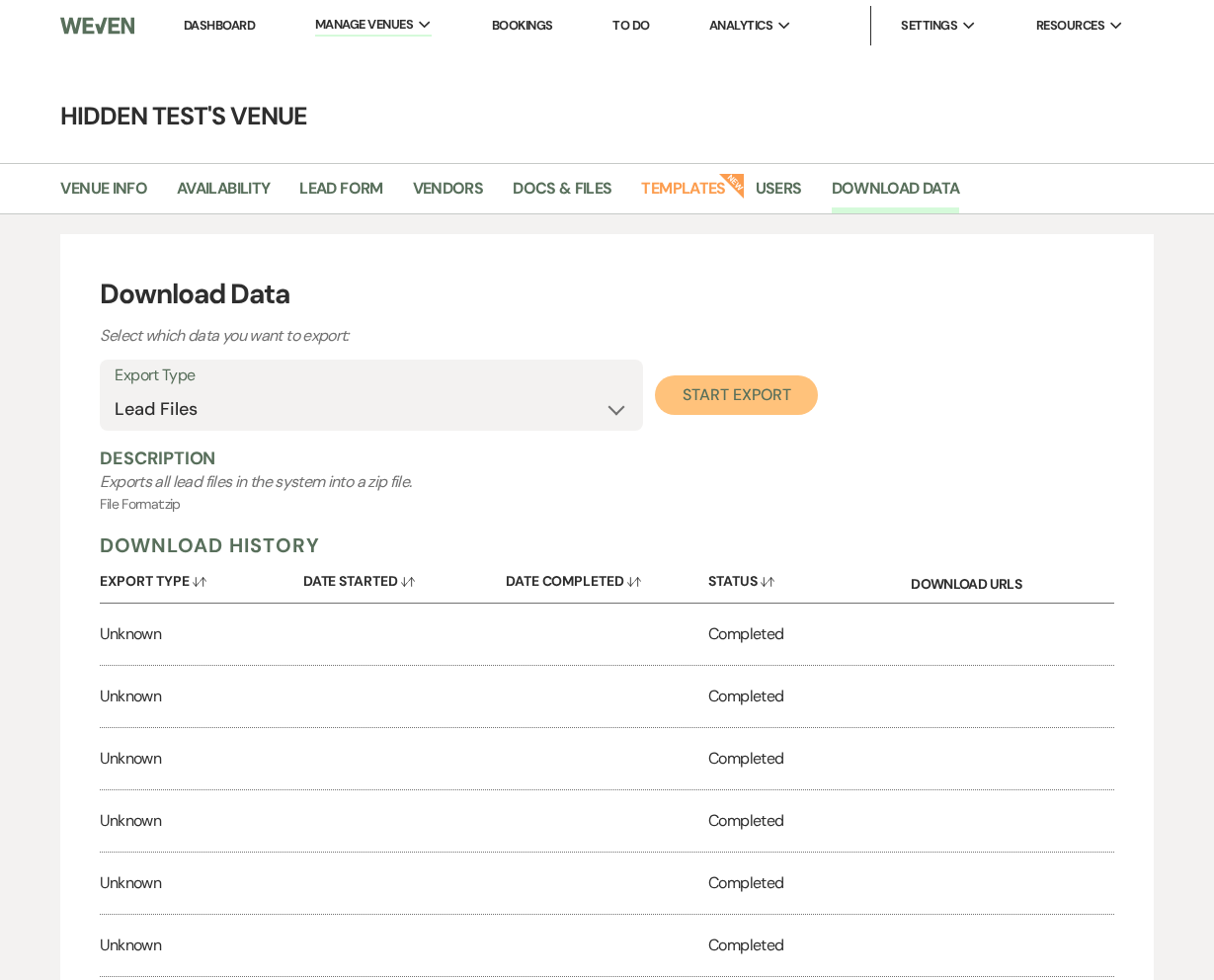
click at [768, 394] on button "Start Export" at bounding box center [736, 395] width 163 height 40
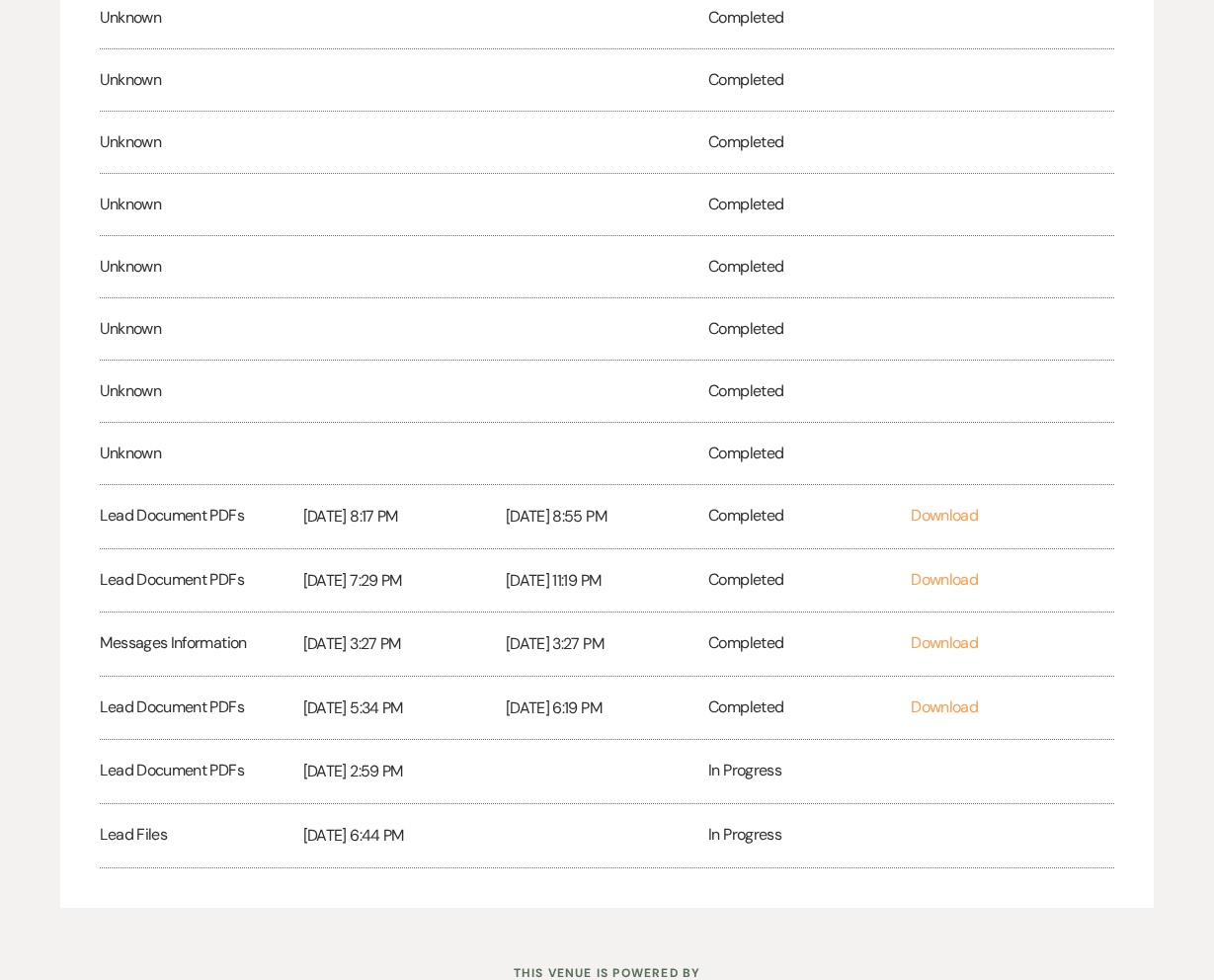
scroll to position [2656, 0]
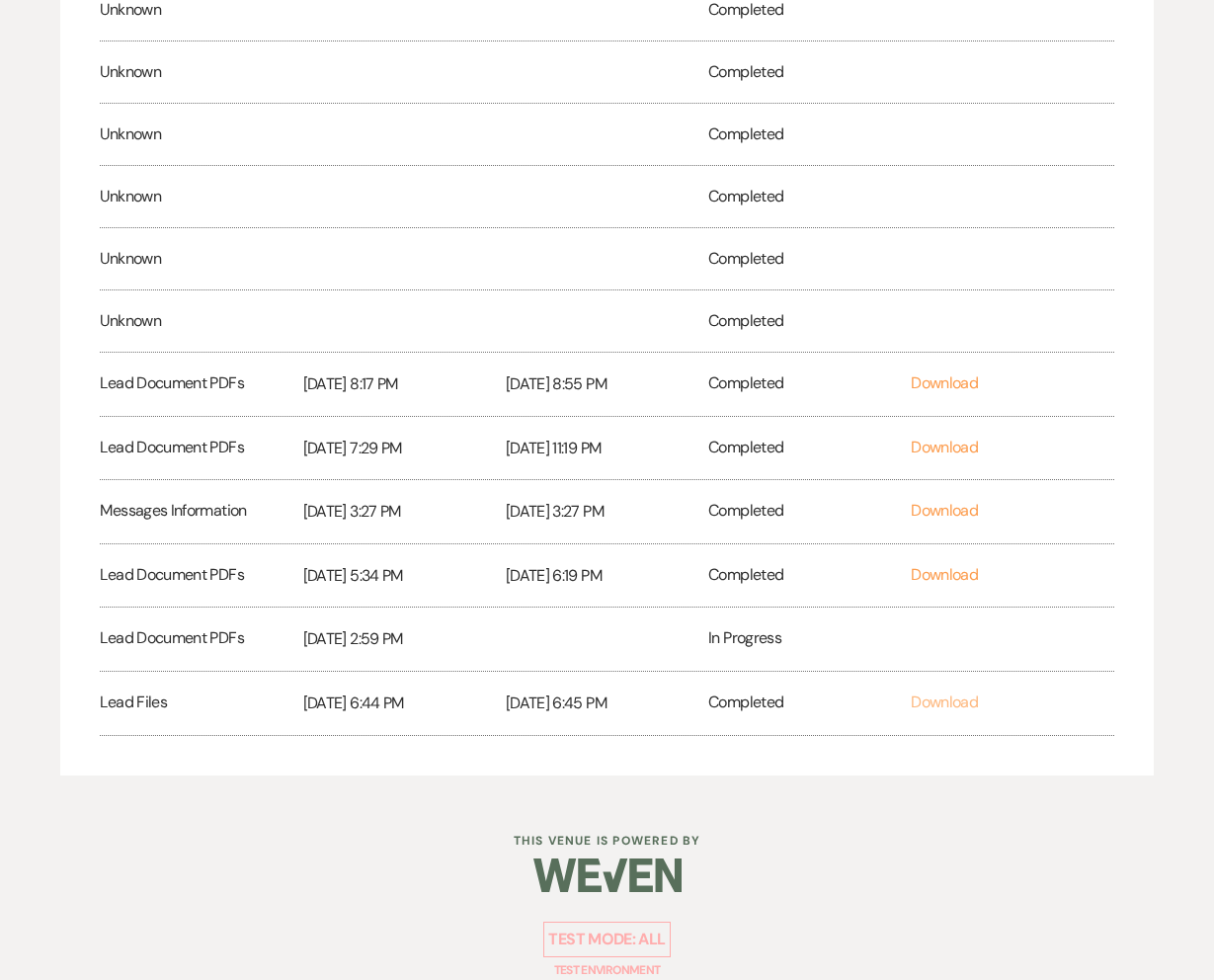
click at [941, 698] on link "Download" at bounding box center [944, 701] width 68 height 21
